Goal: Communication & Community: Answer question/provide support

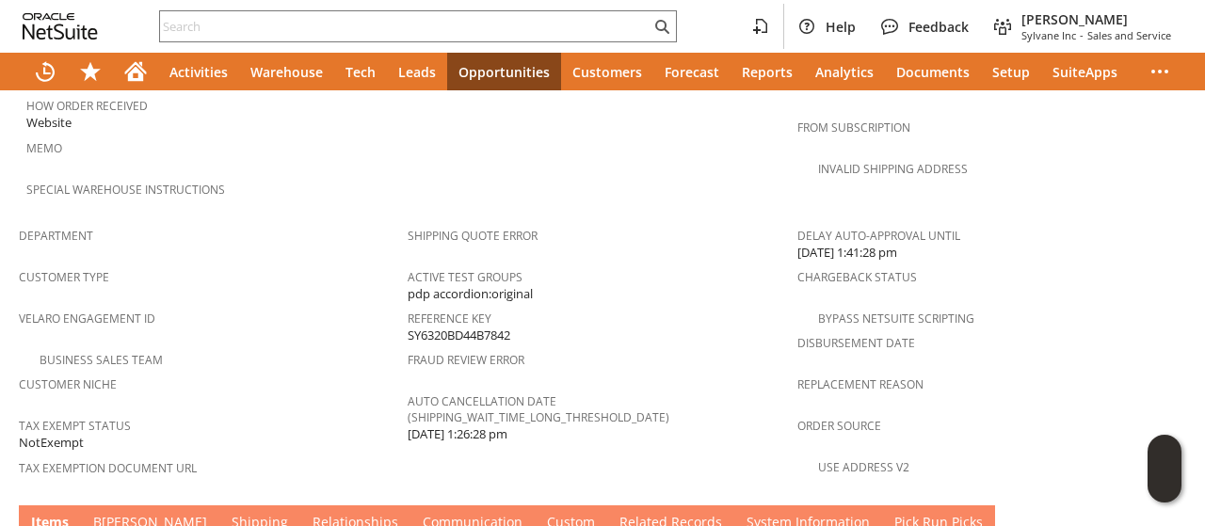
scroll to position [1269, 0]
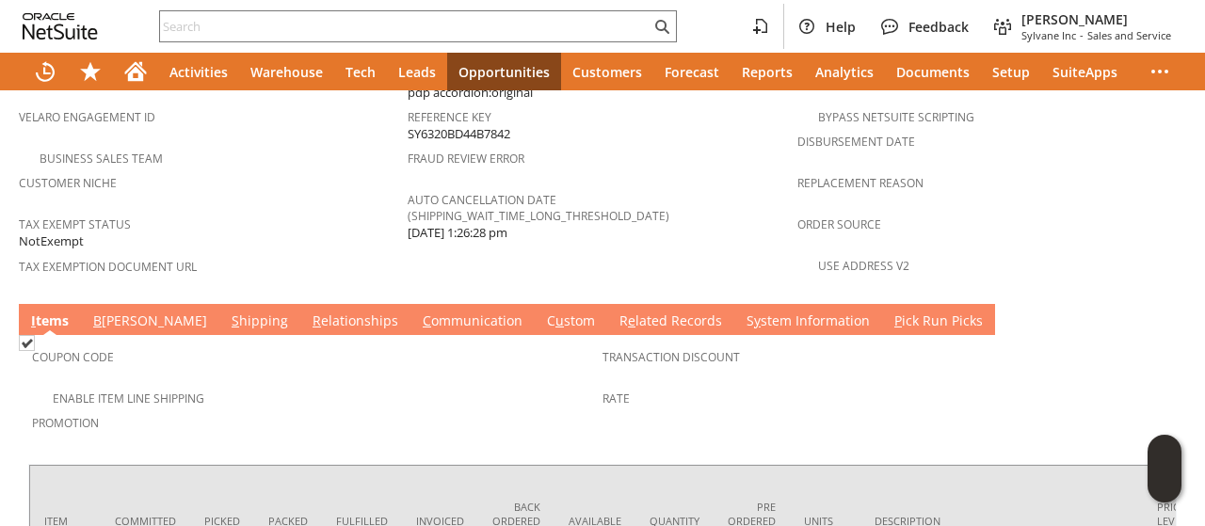
click at [418, 312] on link "C ommunication" at bounding box center [472, 322] width 109 height 21
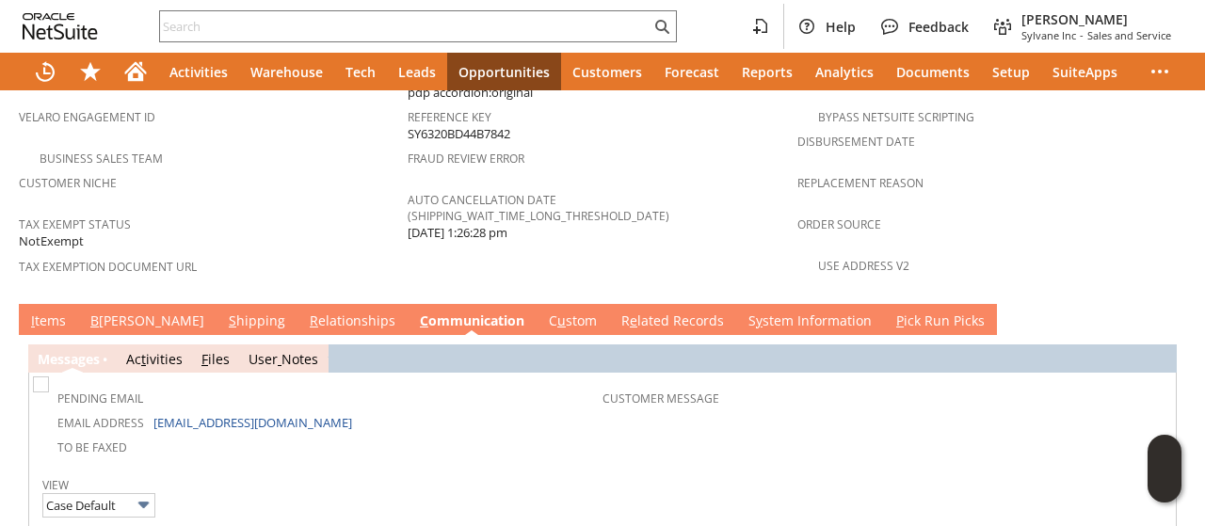
scroll to position [1363, 0]
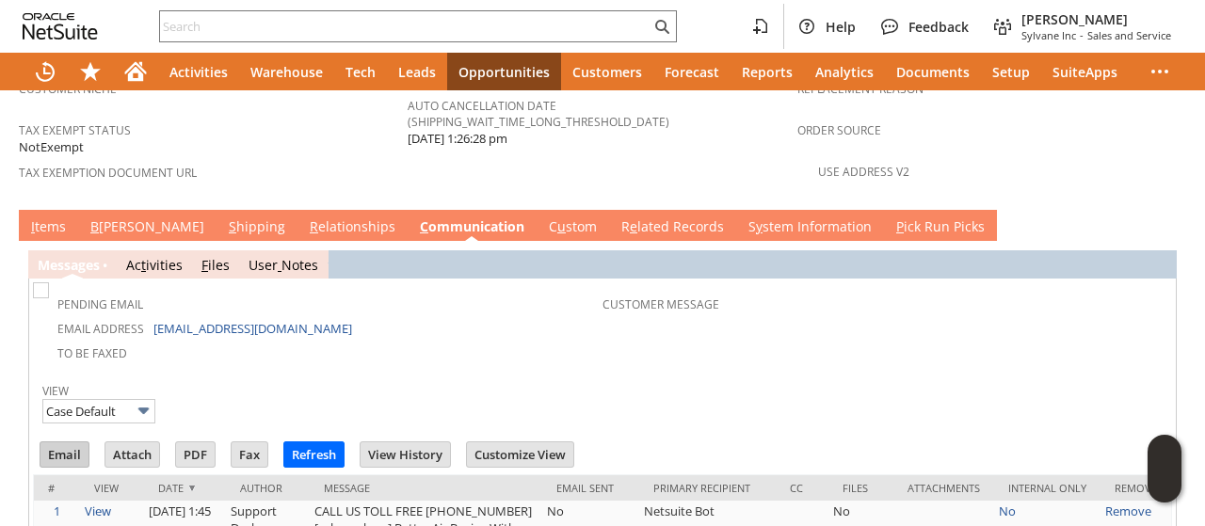
click at [58, 442] on input "Email" at bounding box center [64, 454] width 48 height 24
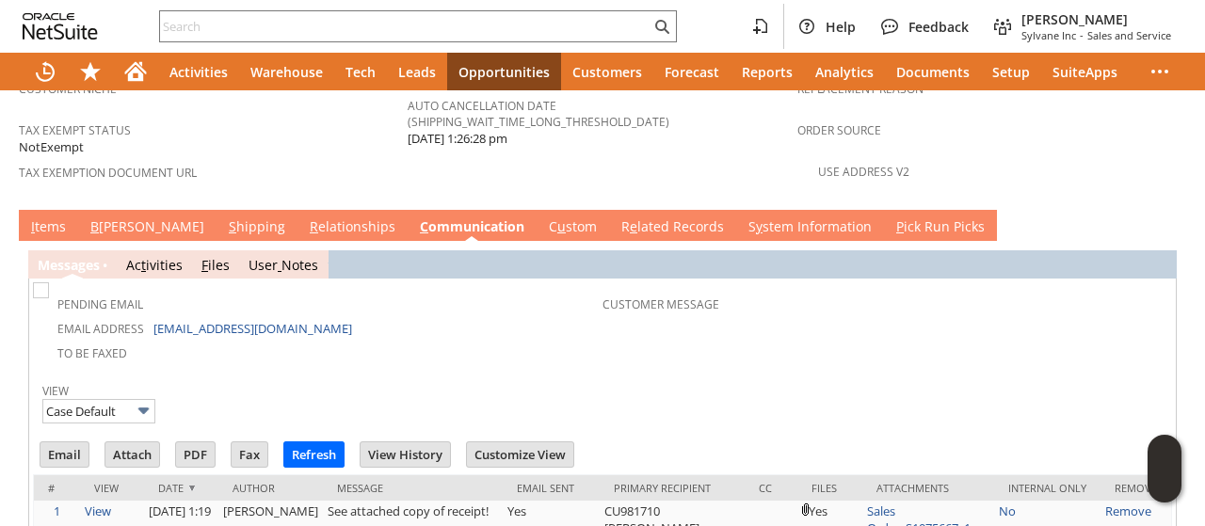
click at [57, 217] on link "I tems" at bounding box center [48, 227] width 44 height 21
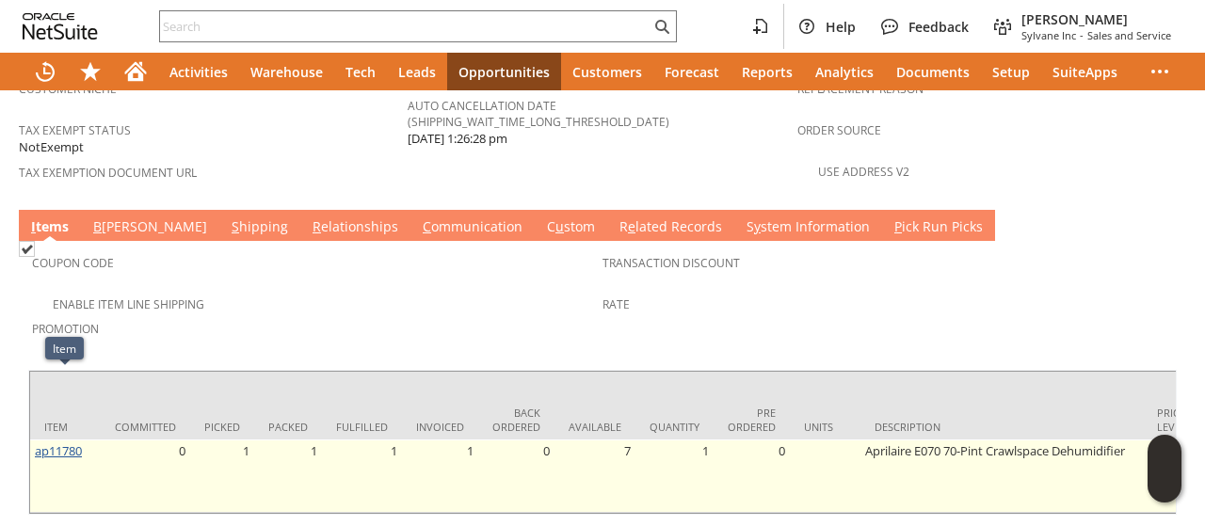
click at [68, 442] on link "ap11780" at bounding box center [58, 450] width 47 height 17
